Goal: Task Accomplishment & Management: Complete application form

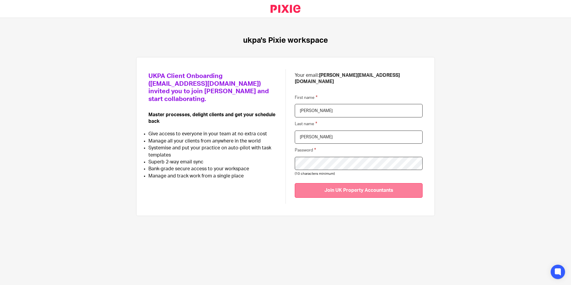
click at [354, 183] on input "Join UK Property Accountants" at bounding box center [359, 190] width 128 height 15
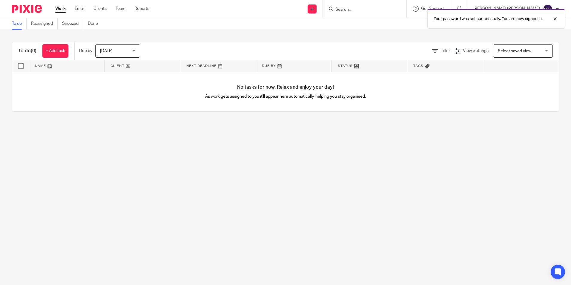
click at [547, 71] on th at bounding box center [521, 66] width 76 height 12
click at [398, 130] on main "To do Reassigned Snoozed Done To do (0) + Add task Due by [DATE] [DATE] [DATE] …" at bounding box center [285, 142] width 571 height 285
click at [554, 18] on div at bounding box center [550, 18] width 16 height 7
